Goal: Find specific page/section: Find specific page/section

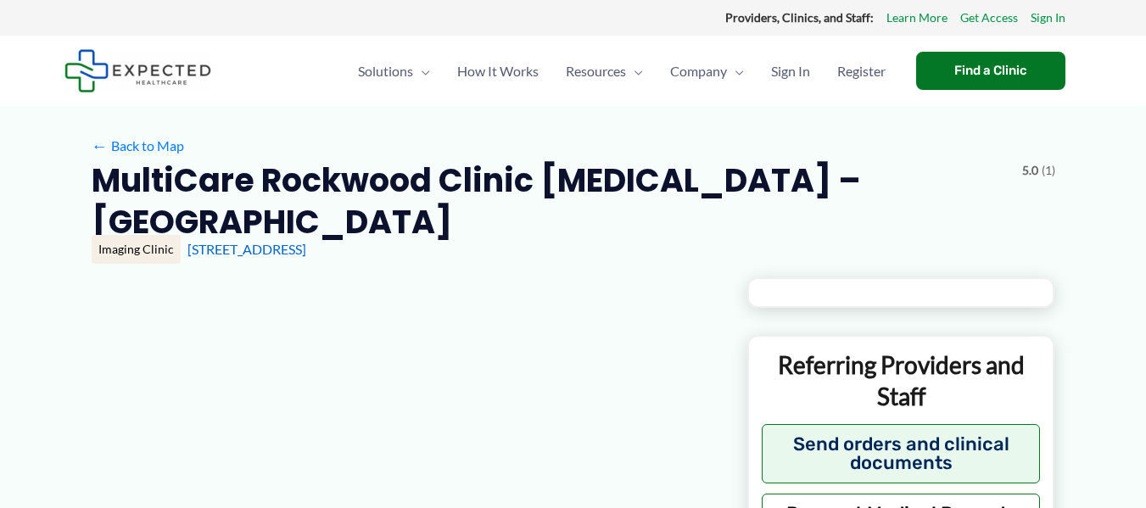
type input "**********"
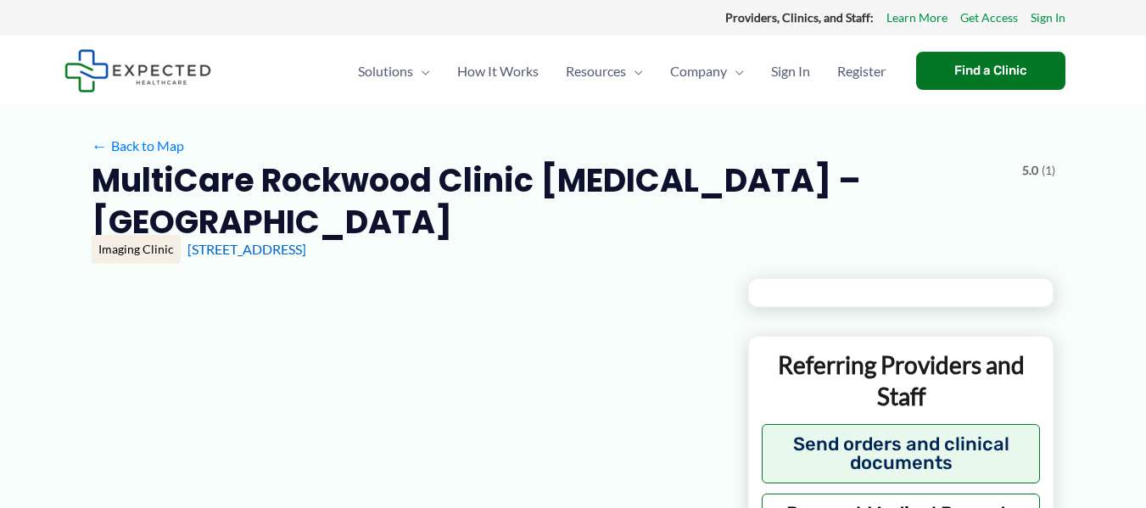
type input "**********"
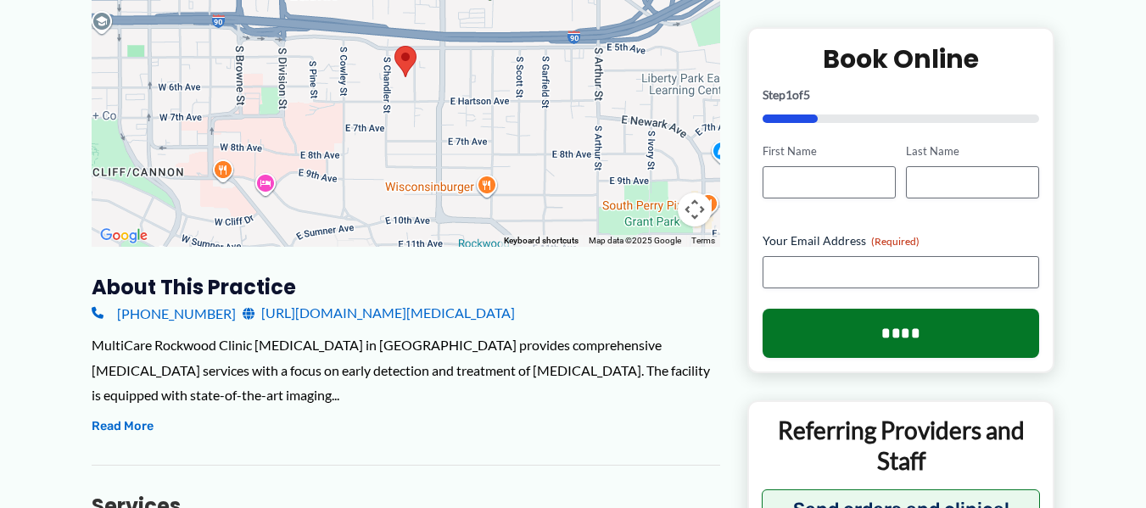
scroll to position [424, 0]
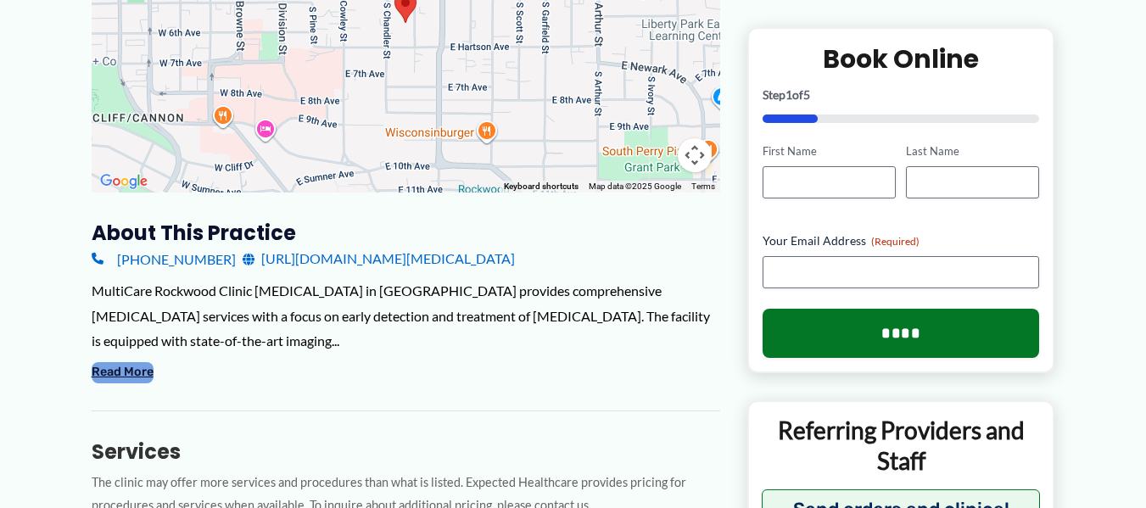
click at [126, 362] on button "Read More" at bounding box center [123, 372] width 62 height 20
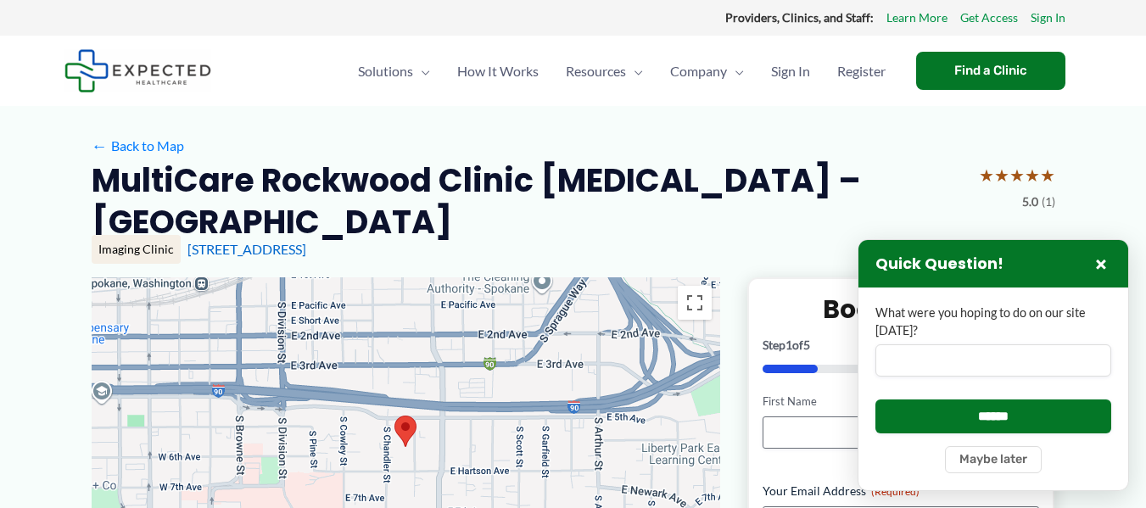
scroll to position [85, 0]
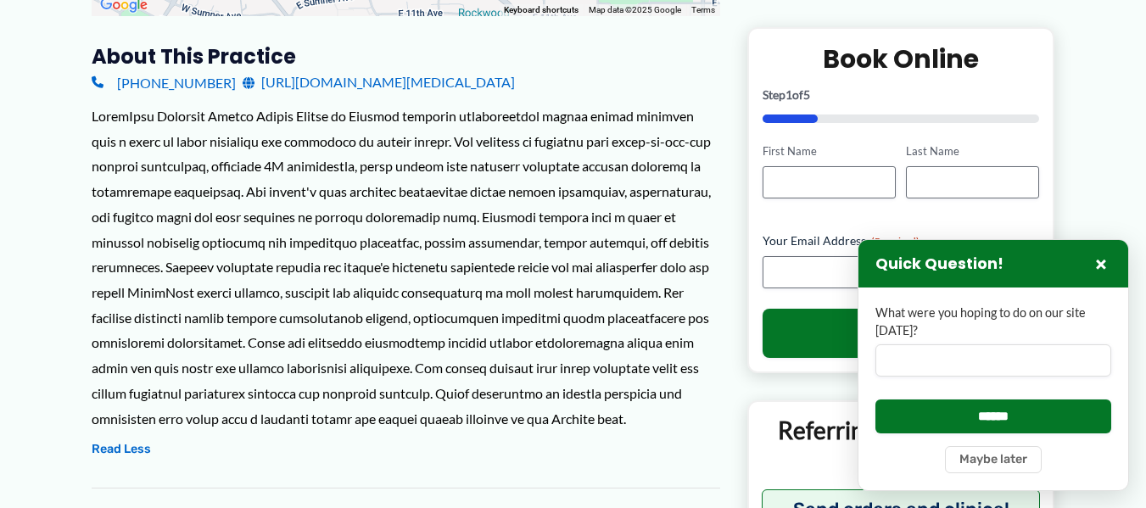
scroll to position [594, 0]
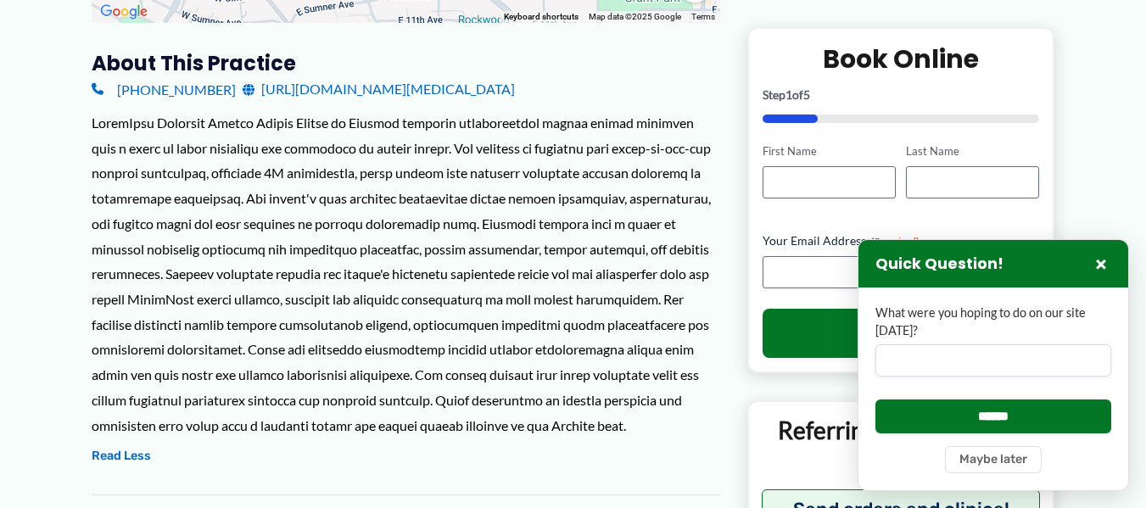
click at [1107, 266] on button "×" at bounding box center [1101, 264] width 20 height 20
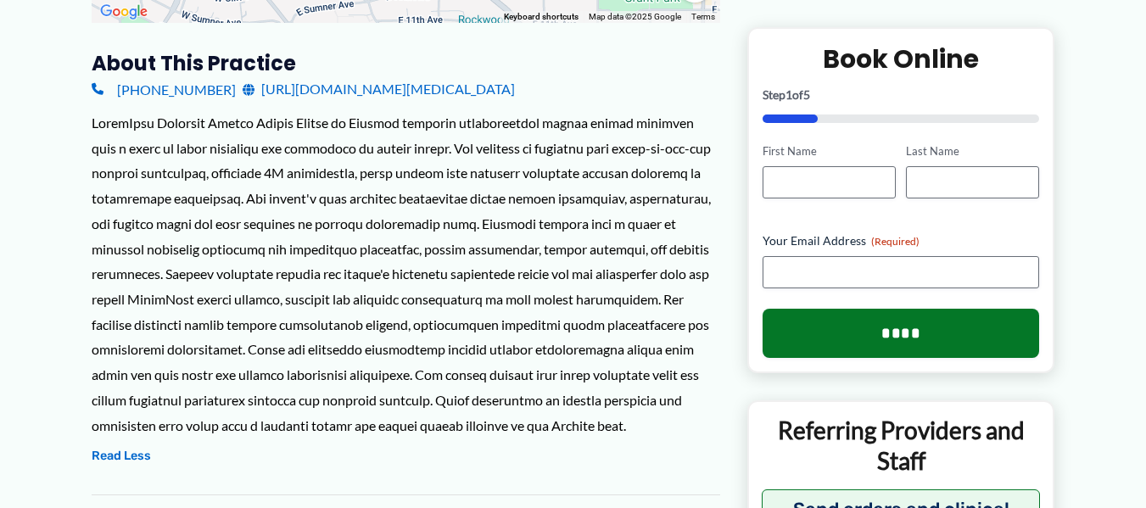
click at [383, 267] on div at bounding box center [406, 273] width 629 height 327
click at [562, 400] on div at bounding box center [406, 273] width 629 height 327
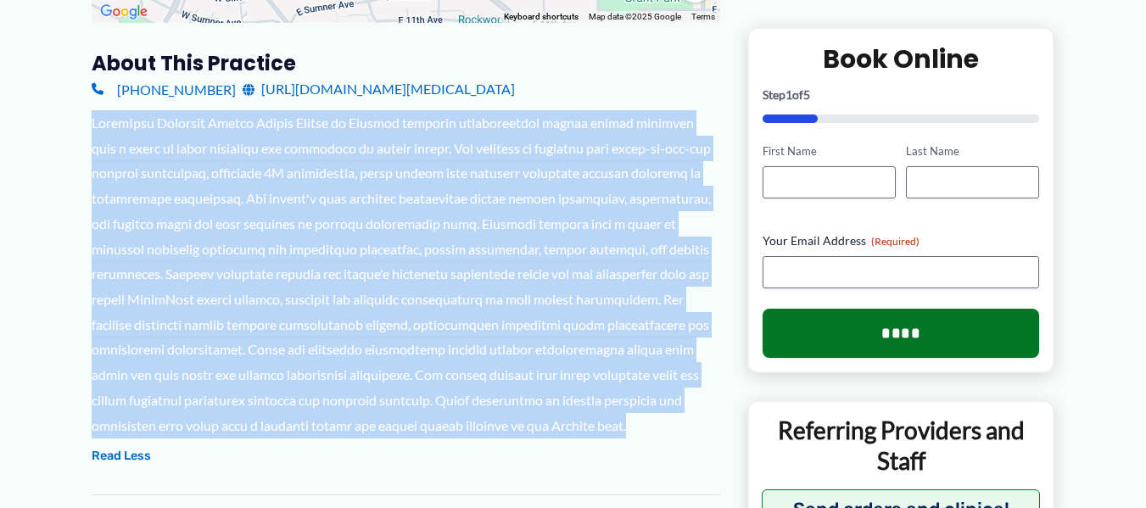
drag, startPoint x: 555, startPoint y: 392, endPoint x: 93, endPoint y: 90, distance: 551.5
click at [93, 110] on div at bounding box center [406, 273] width 629 height 327
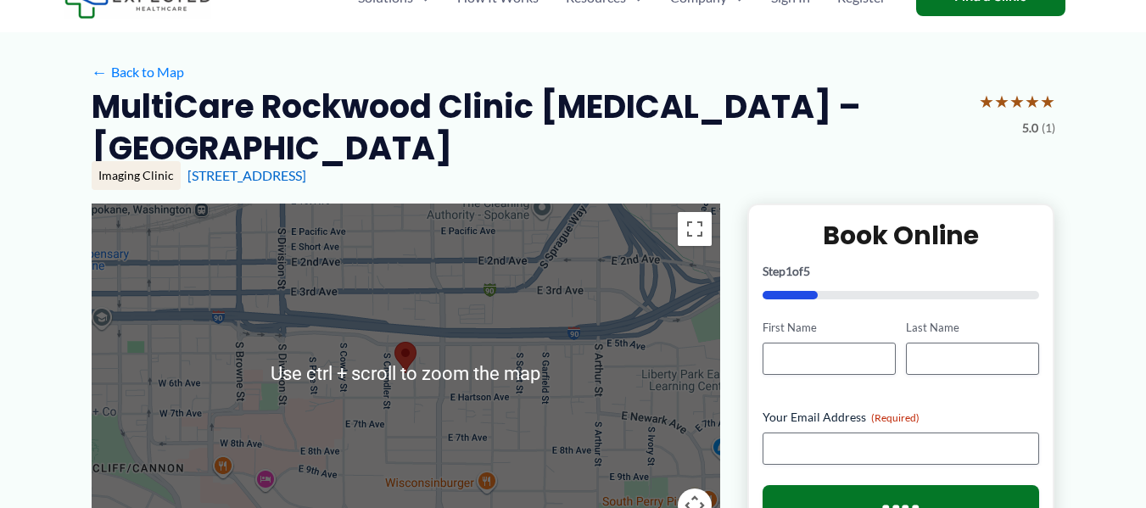
scroll to position [0, 0]
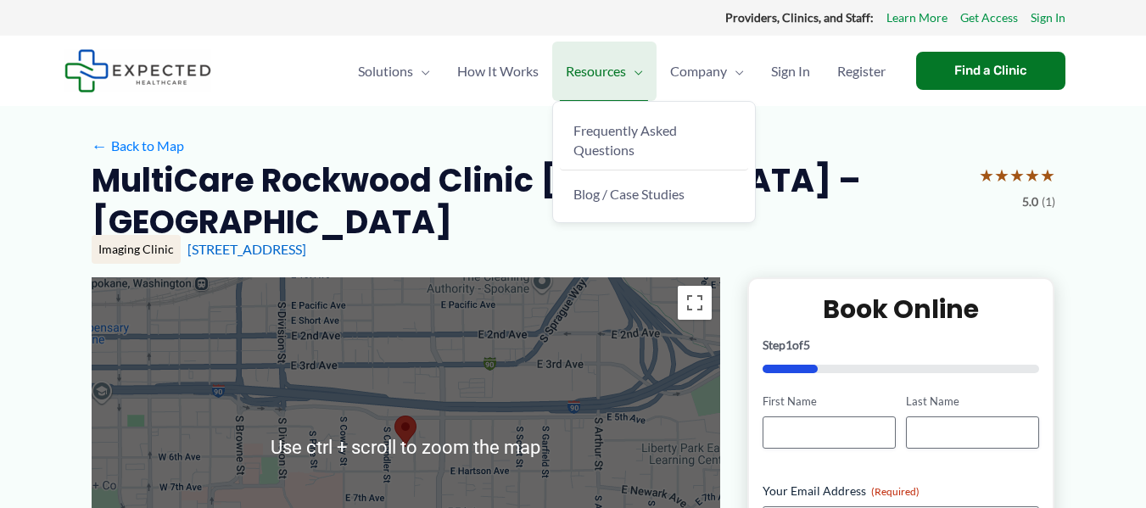
click at [650, 63] on link "Resources" at bounding box center [604, 71] width 104 height 59
